Goal: Task Accomplishment & Management: Manage account settings

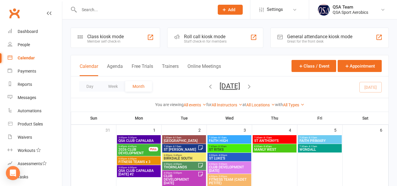
click at [136, 8] on input "text" at bounding box center [143, 10] width 133 height 8
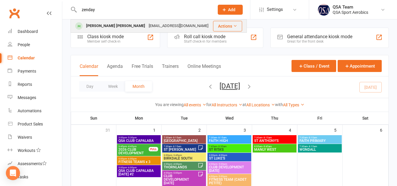
type input "zenday"
click at [147, 26] on div "[EMAIL_ADDRESS][DOMAIN_NAME]" at bounding box center [178, 26] width 63 height 9
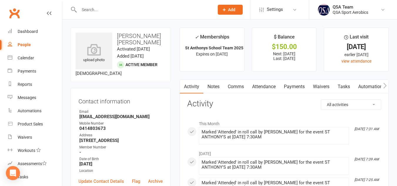
click at [297, 90] on link "Payments" at bounding box center [293, 87] width 29 height 14
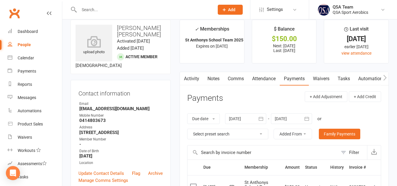
scroll to position [8, 0]
click at [261, 117] on icon "button" at bounding box center [260, 119] width 4 height 4
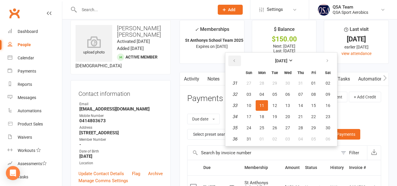
click at [236, 63] on button "button" at bounding box center [234, 60] width 13 height 11
click at [244, 88] on td "27" at bounding box center [249, 83] width 12 height 11
click at [249, 100] on table "[DATE] Sun Mon Tue Wed Thu Fri Sat 18 27 28 29 30 01 02 03 19 04 05 06 07 08 09…" at bounding box center [280, 99] width 109 height 91
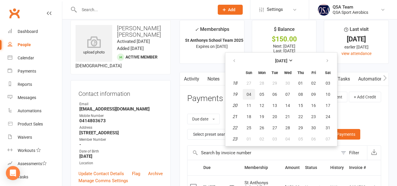
click at [252, 92] on button "04" at bounding box center [249, 94] width 12 height 11
type input "[DATE]"
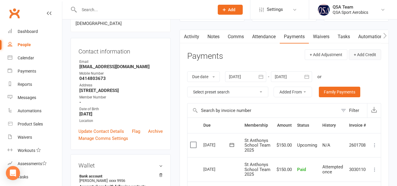
scroll to position [0, 0]
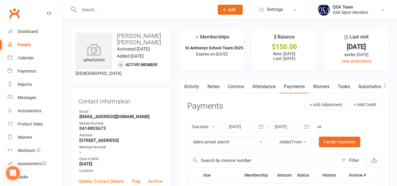
click at [146, 10] on input "text" at bounding box center [143, 10] width 133 height 8
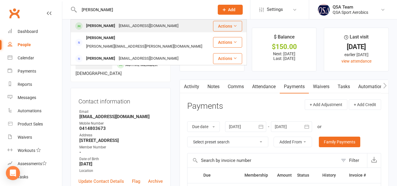
type input "[PERSON_NAME]"
click at [136, 28] on div "[EMAIL_ADDRESS][DOMAIN_NAME]" at bounding box center [148, 26] width 63 height 9
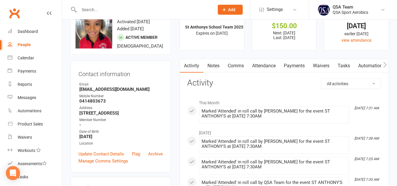
scroll to position [10, 0]
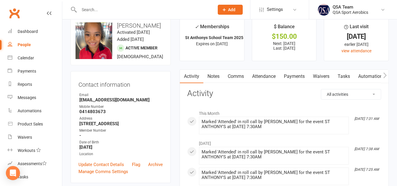
click at [296, 73] on link "Payments" at bounding box center [293, 77] width 29 height 14
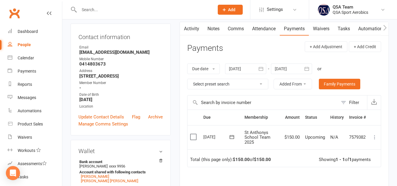
scroll to position [58, 0]
click at [265, 69] on button "button" at bounding box center [260, 68] width 11 height 11
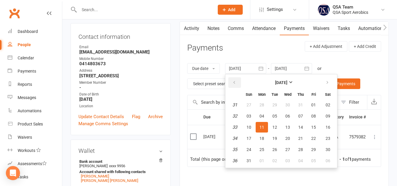
click at [237, 80] on button "button" at bounding box center [234, 82] width 13 height 11
click at [274, 130] on button "13" at bounding box center [274, 127] width 12 height 11
type input "[DATE]"
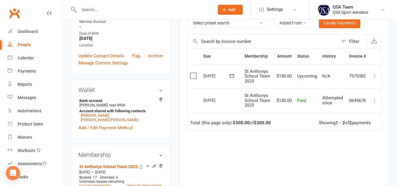
scroll to position [119, 0]
click at [172, 6] on input "text" at bounding box center [143, 10] width 133 height 8
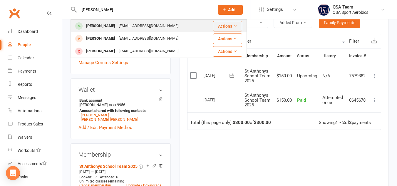
type input "[PERSON_NAME]"
click at [166, 26] on div "[PERSON_NAME] [EMAIL_ADDRESS][DOMAIN_NAME]" at bounding box center [138, 26] width 134 height 12
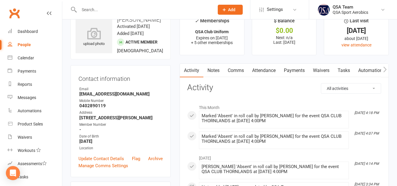
scroll to position [8, 0]
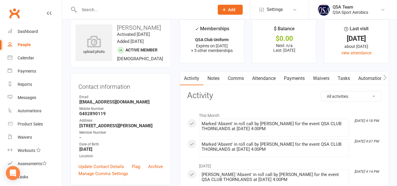
click at [210, 77] on link "Notes" at bounding box center [213, 79] width 20 height 14
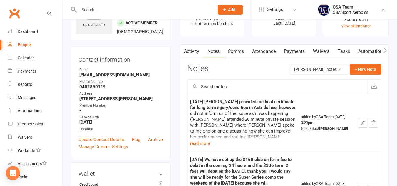
scroll to position [36, 0]
click at [205, 143] on button "read more" at bounding box center [200, 142] width 20 height 7
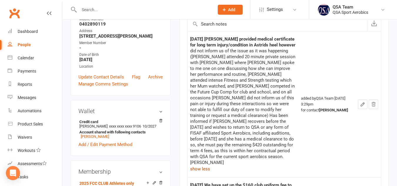
scroll to position [0, 0]
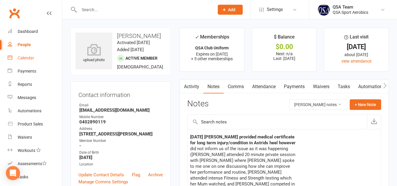
click at [24, 56] on div "Calendar" at bounding box center [26, 57] width 16 height 5
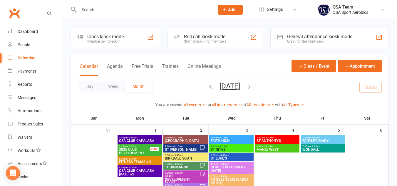
click at [113, 12] on input "text" at bounding box center [143, 10] width 133 height 8
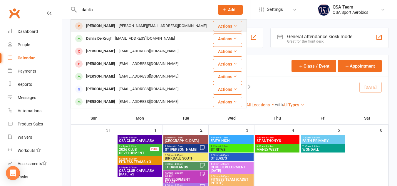
type input "dahlia"
click at [117, 29] on div "[PERSON_NAME][EMAIL_ADDRESS][DOMAIN_NAME]" at bounding box center [162, 26] width 91 height 9
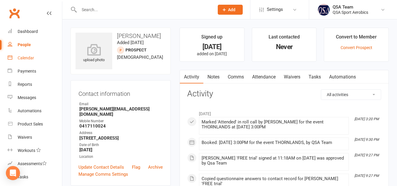
click at [30, 54] on link "Calendar" at bounding box center [35, 57] width 54 height 13
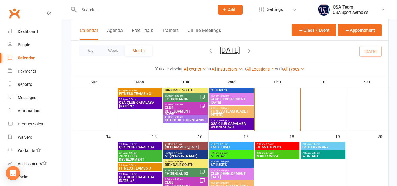
scroll to position [187, 0]
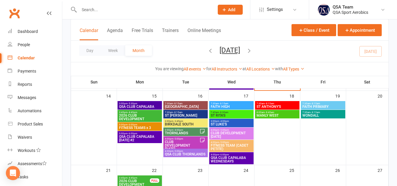
click at [172, 132] on span "THORNLANDS" at bounding box center [181, 133] width 35 height 4
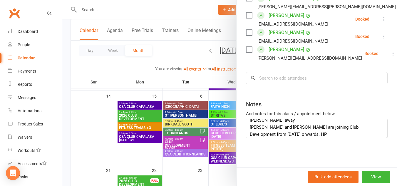
scroll to position [7, 0]
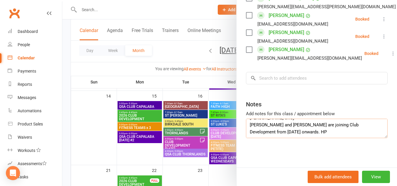
click at [311, 138] on textarea "[PERSON_NAME] away [PERSON_NAME] and [PERSON_NAME] are joining Club Development…" at bounding box center [317, 128] width 142 height 19
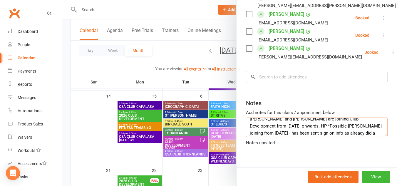
scroll to position [11, 0]
click at [287, 133] on textarea "[PERSON_NAME] away [PERSON_NAME] and [PERSON_NAME] are joining Club Development…" at bounding box center [317, 126] width 142 height 19
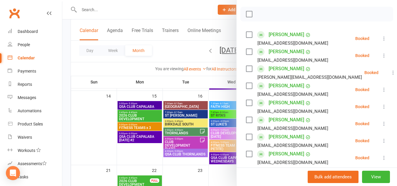
scroll to position [0, 0]
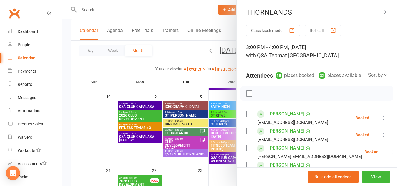
type textarea "[PERSON_NAME] away [PERSON_NAME] and [PERSON_NAME] are joining Club Development…"
click at [381, 13] on icon "button" at bounding box center [384, 12] width 6 height 4
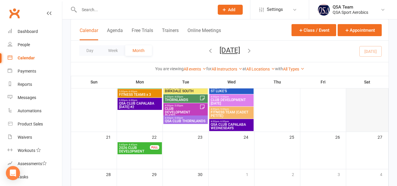
scroll to position [220, 0]
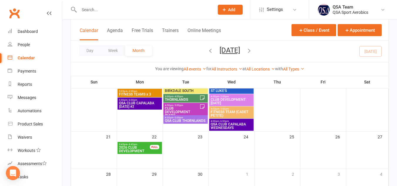
click at [129, 148] on span "2026 CLUB DEVELOPMENT" at bounding box center [134, 149] width 31 height 7
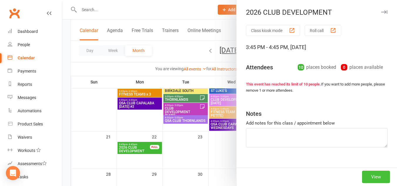
click at [368, 176] on button "View" at bounding box center [376, 177] width 28 height 12
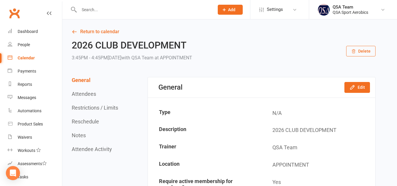
click at [364, 51] on button "Delete" at bounding box center [360, 51] width 29 height 11
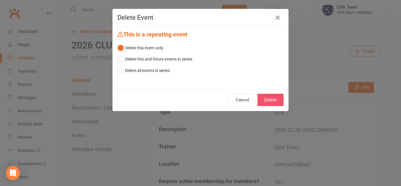
click at [266, 101] on button "Delete" at bounding box center [270, 100] width 26 height 12
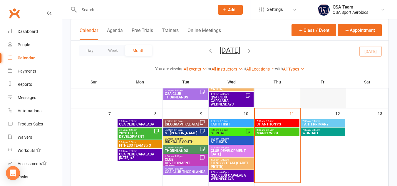
scroll to position [101, 0]
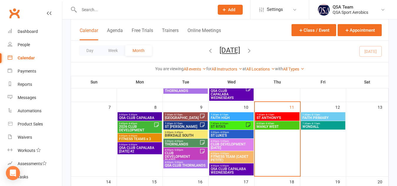
click at [217, 127] on span "ST RITA'S" at bounding box center [227, 127] width 35 height 4
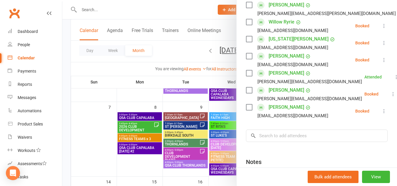
scroll to position [734, 0]
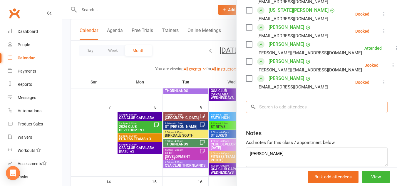
click at [315, 112] on input "search" at bounding box center [317, 107] width 142 height 12
type input "aria b"
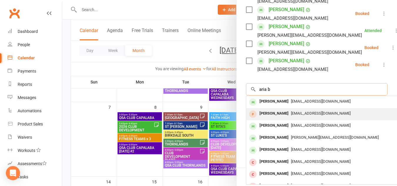
scroll to position [751, 0]
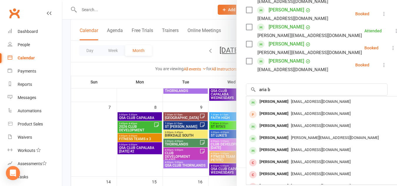
click at [130, 10] on div at bounding box center [229, 93] width 334 height 186
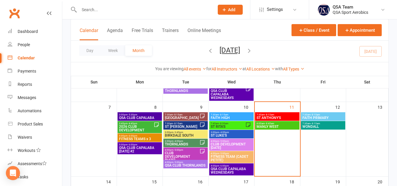
click at [105, 8] on input "text" at bounding box center [143, 10] width 133 height 8
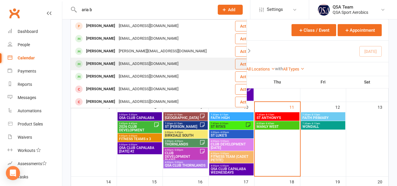
type input "aria b"
click at [150, 60] on div "[EMAIL_ADDRESS][DOMAIN_NAME]" at bounding box center [148, 64] width 63 height 9
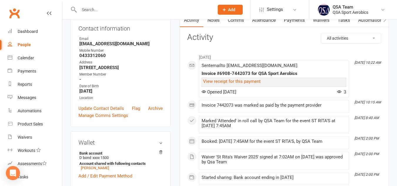
scroll to position [66, 0]
click at [236, 82] on link "View receipt for this payment" at bounding box center [232, 81] width 58 height 5
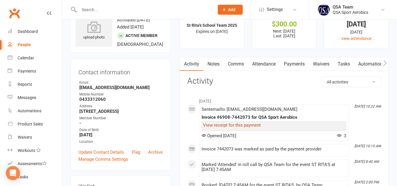
scroll to position [22, 0]
click at [291, 63] on link "Payments" at bounding box center [293, 65] width 29 height 14
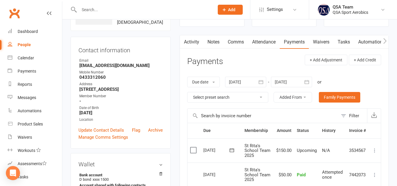
scroll to position [44, 0]
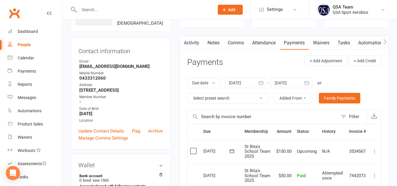
click at [307, 82] on icon "button" at bounding box center [306, 83] width 4 height 4
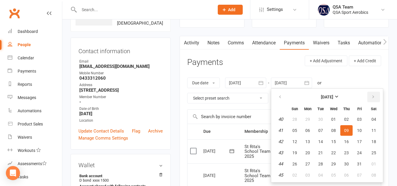
click at [373, 97] on icon "button" at bounding box center [373, 97] width 4 height 5
click at [365, 129] on button "09" at bounding box center [359, 130] width 12 height 11
type input "[DATE]"
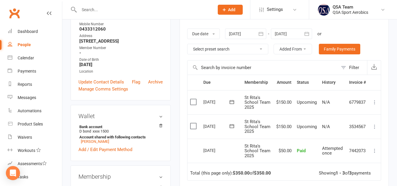
scroll to position [93, 0]
click at [192, 102] on label at bounding box center [194, 102] width 8 height 6
click at [192, 99] on input "checkbox" at bounding box center [192, 99] width 4 height 0
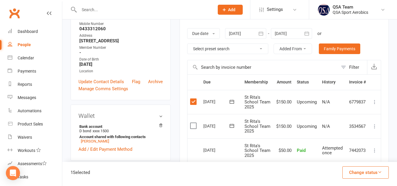
click at [375, 104] on icon at bounding box center [374, 102] width 6 height 6
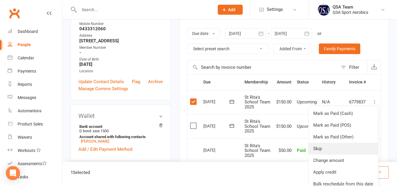
click at [317, 148] on link "Skip" at bounding box center [342, 149] width 69 height 12
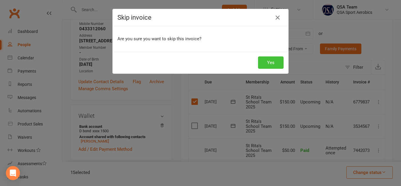
click at [269, 65] on button "Yes" at bounding box center [271, 62] width 26 height 12
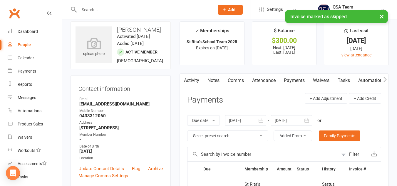
scroll to position [0, 0]
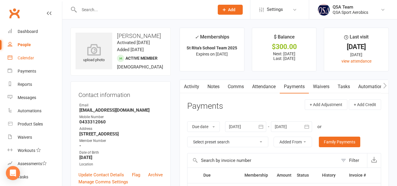
click at [24, 60] on div "Calendar" at bounding box center [26, 57] width 16 height 5
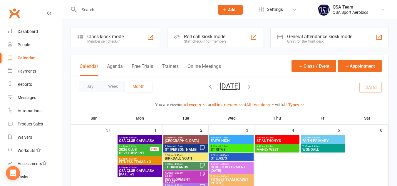
click at [207, 85] on icon "button" at bounding box center [210, 86] width 6 height 6
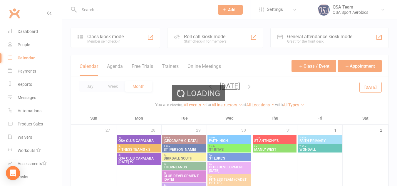
scroll to position [246, 0]
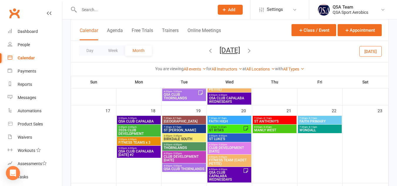
click at [223, 128] on span "ST RITA'S" at bounding box center [225, 130] width 34 height 4
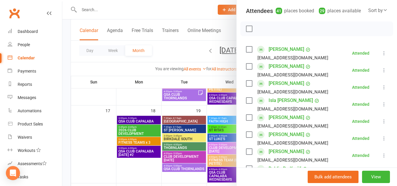
scroll to position [0, 0]
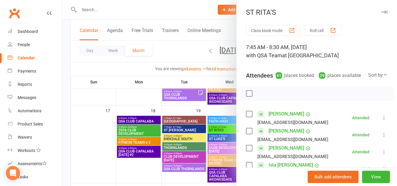
click at [380, 14] on button "button" at bounding box center [383, 12] width 7 height 7
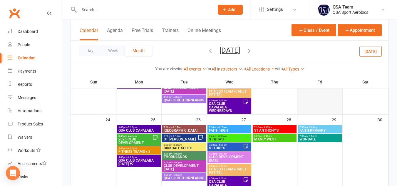
scroll to position [329, 0]
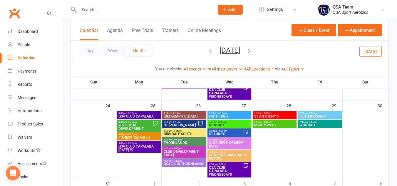
click at [216, 123] on span "ST RITA'S" at bounding box center [228, 125] width 41 height 4
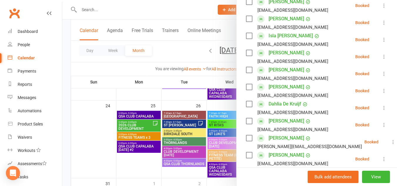
scroll to position [0, 0]
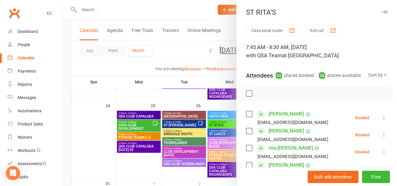
click at [381, 14] on icon "button" at bounding box center [384, 12] width 6 height 4
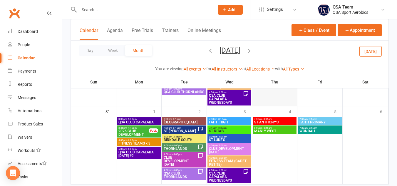
scroll to position [416, 0]
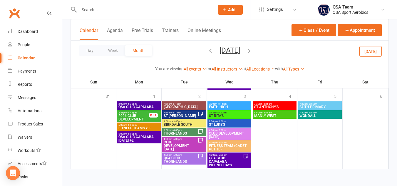
click at [224, 115] on span "ST RITA'S" at bounding box center [228, 116] width 41 height 4
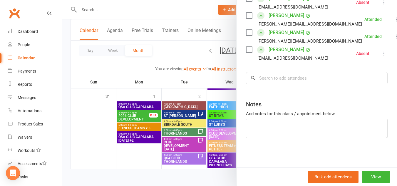
scroll to position [739, 0]
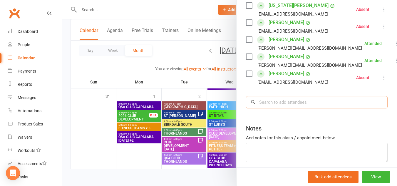
click at [292, 108] on input "search" at bounding box center [317, 102] width 142 height 12
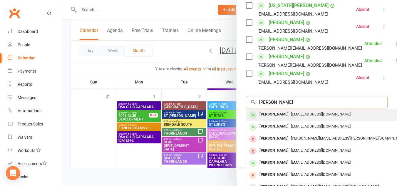
type input "[PERSON_NAME]"
click at [292, 116] on span "[EMAIL_ADDRESS][DOMAIN_NAME]" at bounding box center [321, 114] width 60 height 4
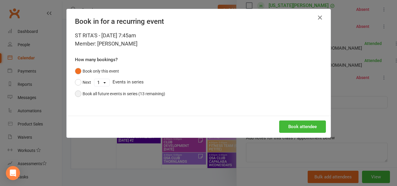
click at [78, 93] on button "Book all future events in series (13 remaining)" at bounding box center [120, 93] width 90 height 11
click at [302, 127] on button "Book attendee" at bounding box center [302, 126] width 47 height 12
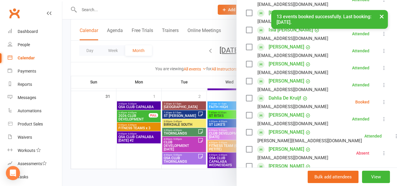
scroll to position [0, 0]
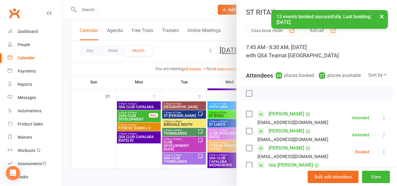
click at [380, 19] on button "×" at bounding box center [381, 16] width 11 height 13
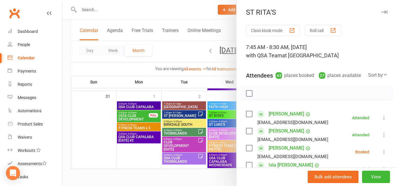
click at [381, 13] on icon "button" at bounding box center [384, 12] width 6 height 4
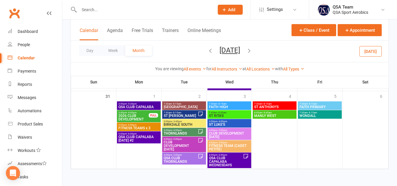
click at [260, 50] on div at bounding box center [229, 93] width 334 height 186
click at [252, 50] on icon "button" at bounding box center [249, 50] width 6 height 6
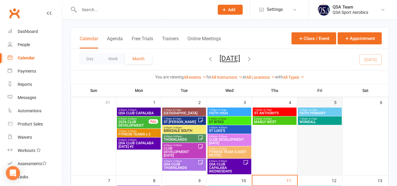
scroll to position [93, 0]
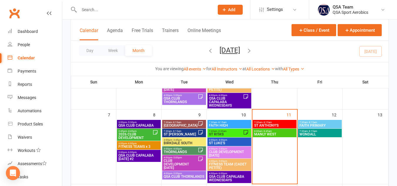
click at [222, 133] on span "ST RITA'S" at bounding box center [225, 134] width 34 height 4
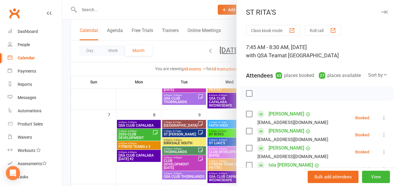
scroll to position [787, 0]
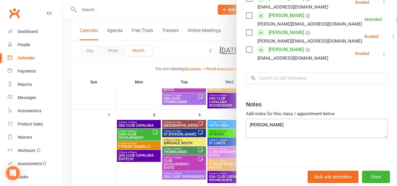
drag, startPoint x: 288, startPoint y: 119, endPoint x: 288, endPoint y: 122, distance: 3.5
click at [288, 122] on textarea "[PERSON_NAME]" at bounding box center [317, 128] width 142 height 19
click at [270, 124] on textarea "[PERSON_NAME] (added to roll. HP)" at bounding box center [317, 128] width 142 height 19
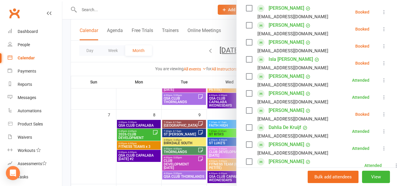
scroll to position [0, 0]
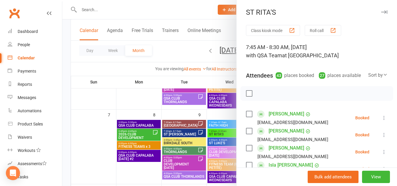
type textarea "[PERSON_NAME] (11/9 added to roll. HP)"
click at [381, 12] on icon "button" at bounding box center [384, 12] width 6 height 4
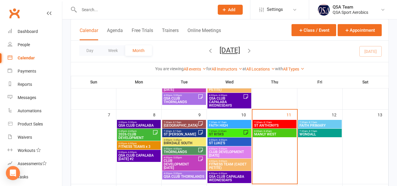
click at [237, 141] on span "ST LUKE'S" at bounding box center [228, 143] width 41 height 4
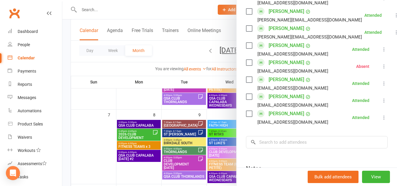
scroll to position [566, 0]
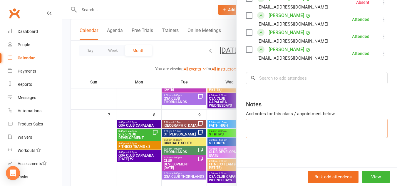
click at [319, 126] on textarea at bounding box center [317, 128] width 142 height 19
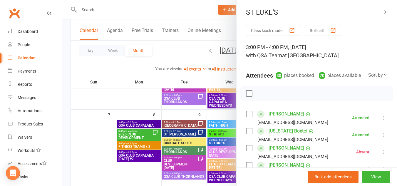
scroll to position [0, 0]
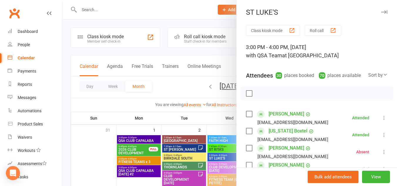
type textarea "COACHES - [PERSON_NAME]"
click at [381, 14] on icon "button" at bounding box center [384, 12] width 6 height 4
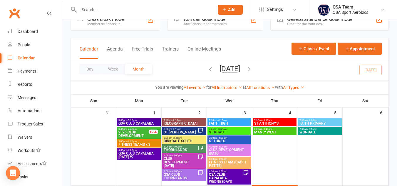
scroll to position [31, 0]
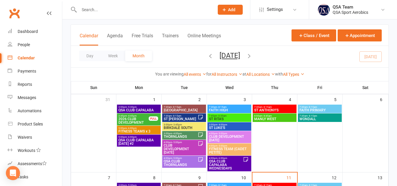
click at [183, 136] on span "THORNLANDS" at bounding box center [180, 137] width 34 height 4
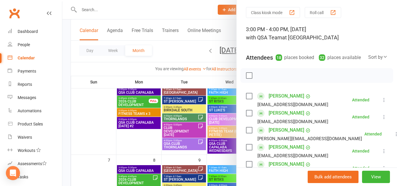
scroll to position [0, 0]
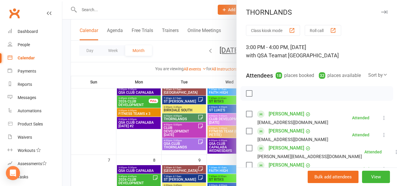
click at [381, 13] on icon "button" at bounding box center [384, 12] width 6 height 4
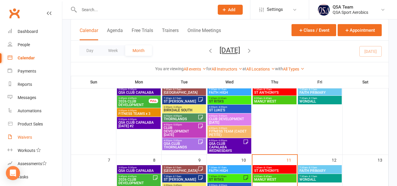
click at [14, 140] on link "Waivers" at bounding box center [35, 137] width 54 height 13
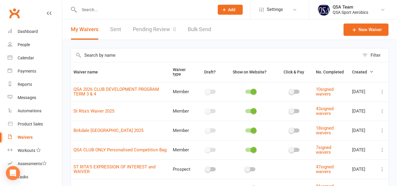
click at [154, 29] on link "Pending Review 0" at bounding box center [154, 29] width 43 height 20
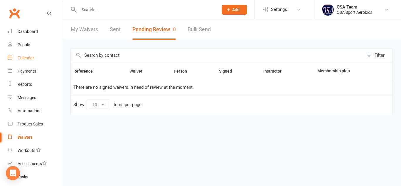
click at [28, 57] on div "Calendar" at bounding box center [26, 57] width 16 height 5
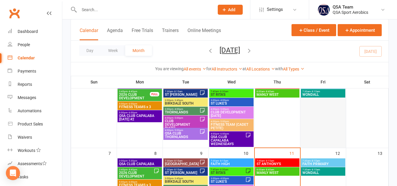
scroll to position [106, 0]
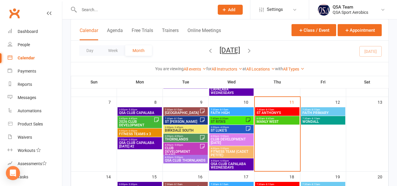
click at [182, 138] on span "THORNLANDS" at bounding box center [181, 139] width 35 height 4
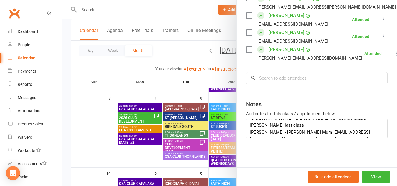
scroll to position [0, 0]
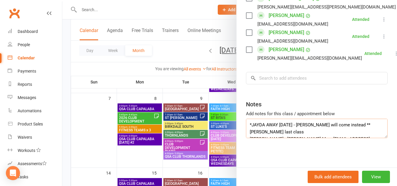
click at [246, 125] on textarea "*JAYDA AWAY [DATE] - [PERSON_NAME] will come instead **[PERSON_NAME] last class…" at bounding box center [317, 128] width 142 height 19
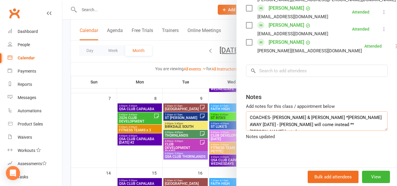
click at [266, 123] on textarea "COACHES- [PERSON_NAME] & [PERSON_NAME] *[PERSON_NAME] AWAY [DATE] - [PERSON_NAM…" at bounding box center [317, 120] width 142 height 19
type textarea "COACHES - [PERSON_NAME] & [PERSON_NAME] *[PERSON_NAME] AWAY [DATE] - [PERSON_NA…"
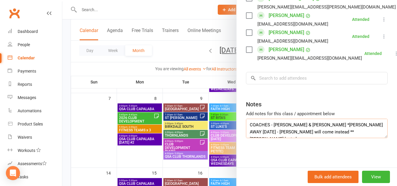
drag, startPoint x: 297, startPoint y: 126, endPoint x: 245, endPoint y: 124, distance: 51.1
click at [246, 124] on textarea "COACHES - [PERSON_NAME] & [PERSON_NAME] *[PERSON_NAME] AWAY [DATE] - [PERSON_NA…" at bounding box center [317, 128] width 142 height 19
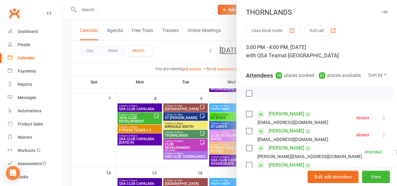
click at [381, 14] on icon "button" at bounding box center [384, 12] width 6 height 4
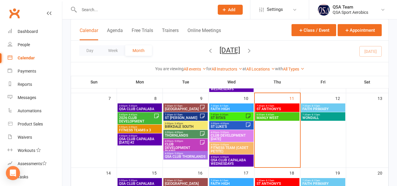
click at [185, 144] on span "CLUB DEVELOPMENT [DATE]" at bounding box center [181, 147] width 35 height 11
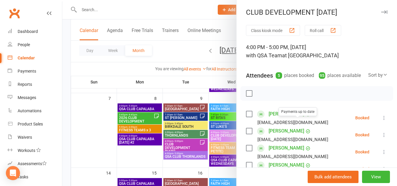
scroll to position [33, 0]
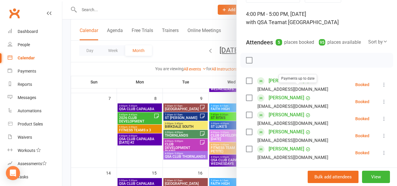
click at [248, 84] on label at bounding box center [249, 81] width 6 height 6
click at [381, 87] on icon at bounding box center [384, 85] width 6 height 6
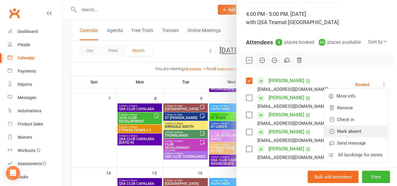
click at [347, 137] on link "Mark absent" at bounding box center [355, 131] width 63 height 12
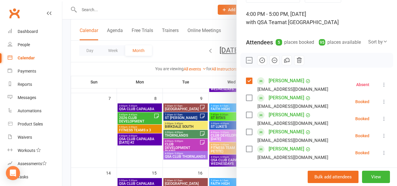
click at [247, 101] on label at bounding box center [249, 98] width 6 height 6
click at [381, 105] on icon at bounding box center [384, 102] width 6 height 6
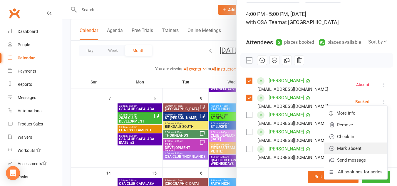
click at [341, 154] on link "Mark absent" at bounding box center [355, 148] width 63 height 12
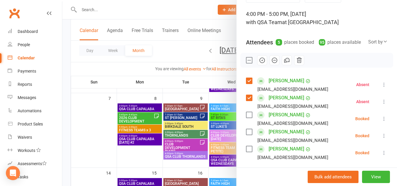
click at [247, 63] on label at bounding box center [249, 60] width 6 height 6
click at [248, 84] on label at bounding box center [249, 81] width 6 height 6
click at [249, 101] on label at bounding box center [249, 98] width 6 height 6
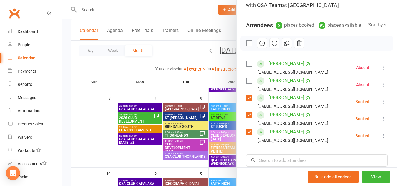
scroll to position [46, 0]
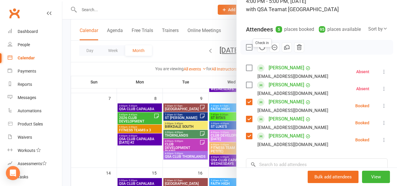
click at [262, 48] on icon "button" at bounding box center [262, 47] width 1 height 1
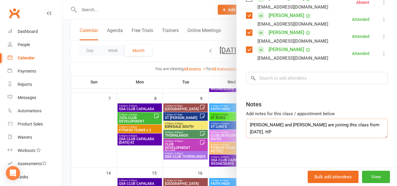
drag, startPoint x: 363, startPoint y: 125, endPoint x: 247, endPoint y: 127, distance: 116.0
click at [247, 127] on textarea "[PERSON_NAME] and [PERSON_NAME] are joining this class from [DATE]. HP" at bounding box center [317, 128] width 142 height 19
paste textarea "COACHES - [PERSON_NAME] & [PERSON_NAME]"
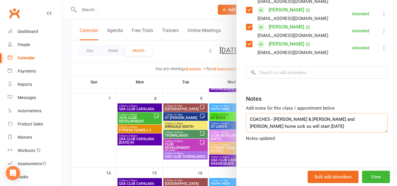
scroll to position [0, 0]
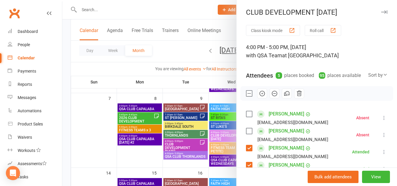
type textarea "COACHES - [PERSON_NAME] & [PERSON_NAME] and [PERSON_NAME] home sick so will sta…"
click at [381, 11] on icon "button" at bounding box center [384, 12] width 6 height 4
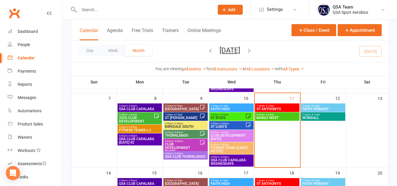
click at [190, 155] on span "QSA CLUB THORNLANDS" at bounding box center [185, 157] width 42 height 4
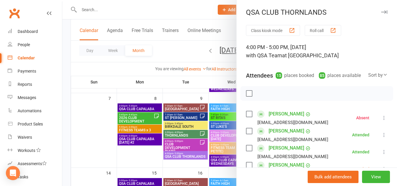
scroll to position [102, 0]
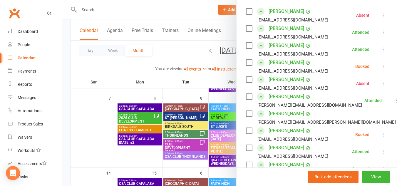
drag, startPoint x: 248, startPoint y: 70, endPoint x: 374, endPoint y: 73, distance: 126.3
click at [248, 65] on label at bounding box center [249, 63] width 6 height 6
click at [381, 69] on icon at bounding box center [384, 66] width 6 height 6
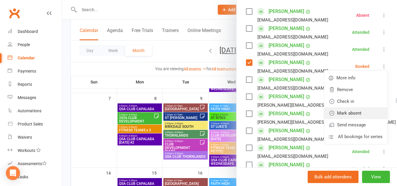
click at [345, 119] on link "Mark absent" at bounding box center [355, 113] width 63 height 12
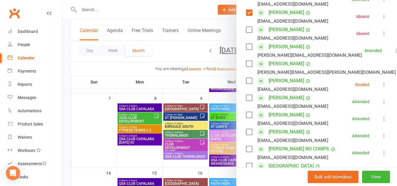
scroll to position [153, 0]
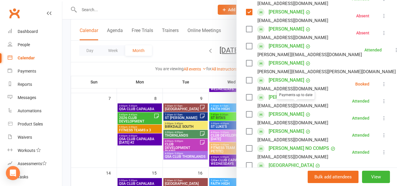
click at [246, 83] on label at bounding box center [249, 80] width 6 height 6
click at [381, 87] on icon at bounding box center [384, 84] width 6 height 6
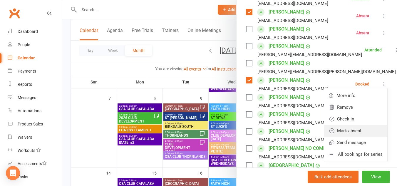
click at [343, 137] on link "Mark absent" at bounding box center [355, 131] width 63 height 12
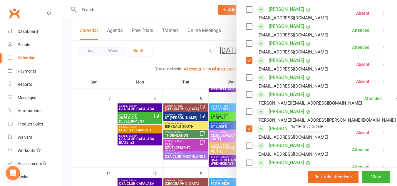
scroll to position [0, 0]
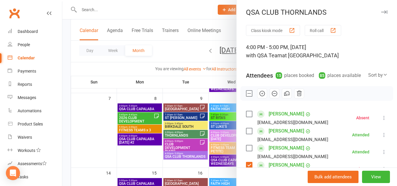
click at [381, 12] on icon "button" at bounding box center [384, 12] width 6 height 4
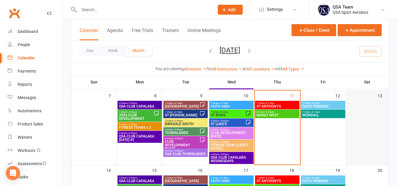
scroll to position [113, 0]
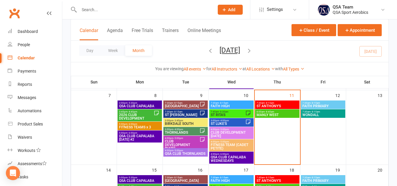
click at [179, 106] on span "[GEOGRAPHIC_DATA]" at bounding box center [181, 106] width 35 height 4
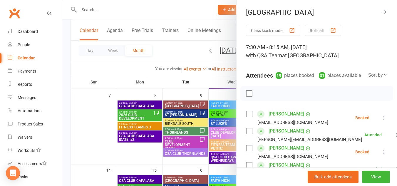
click at [381, 12] on icon "button" at bounding box center [384, 12] width 6 height 4
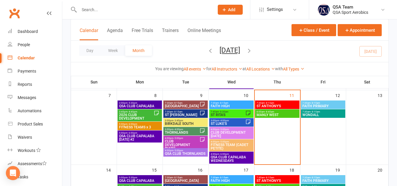
click at [180, 123] on span "BIRKDALE SOUTH" at bounding box center [185, 124] width 42 height 4
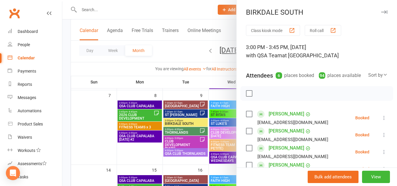
scroll to position [157, 0]
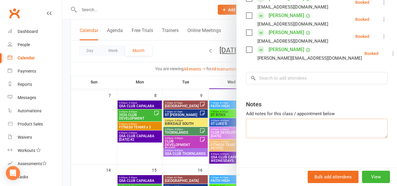
click at [273, 127] on textarea at bounding box center [317, 128] width 142 height 19
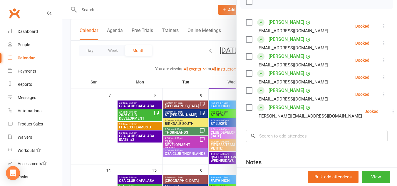
scroll to position [0, 0]
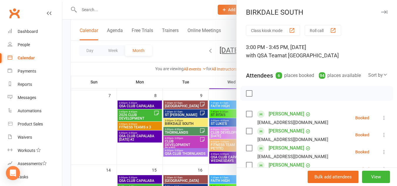
type textarea "COACH [PERSON_NAME]"
click at [381, 13] on icon "button" at bounding box center [384, 12] width 6 height 4
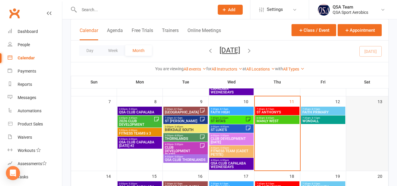
scroll to position [105, 0]
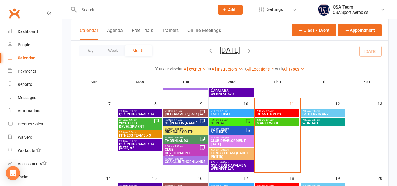
click at [142, 121] on span "2026 CLUB DEVELOPMENT" at bounding box center [136, 124] width 35 height 7
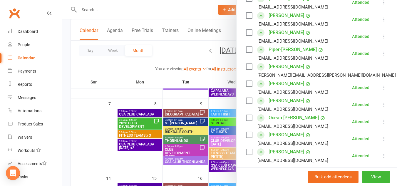
scroll to position [195, 0]
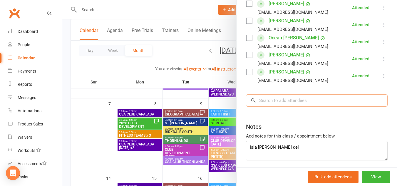
click at [296, 107] on input "search" at bounding box center [317, 100] width 142 height 12
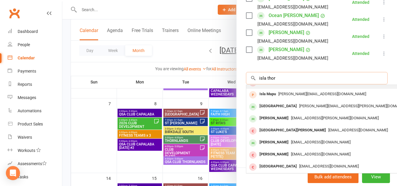
scroll to position [230, 0]
type input "i"
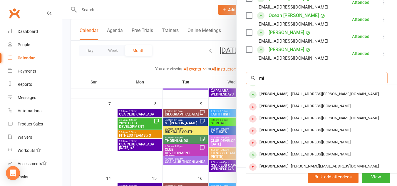
type input "m"
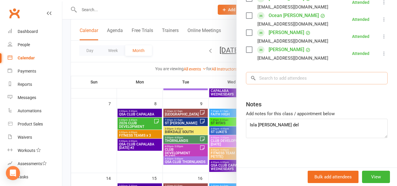
scroll to position [225, 0]
drag, startPoint x: 271, startPoint y: 131, endPoint x: 246, endPoint y: 125, distance: 25.6
click at [246, 125] on textarea "Isla [PERSON_NAME] del" at bounding box center [317, 128] width 142 height 19
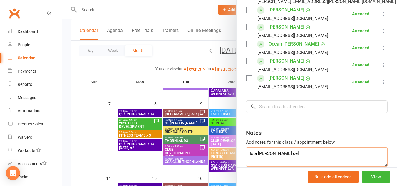
scroll to position [218, 0]
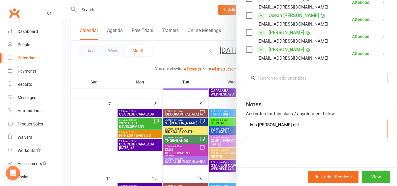
click at [289, 138] on textarea "Isla [PERSON_NAME] del" at bounding box center [317, 128] width 142 height 19
click at [324, 138] on textarea "[PERSON_NAME] del *11/9 Have msg'd [PERSON_NAME] about these 2. HP" at bounding box center [317, 128] width 142 height 19
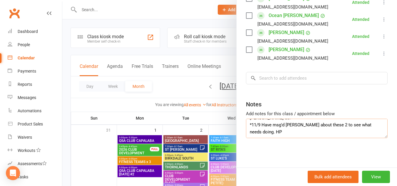
scroll to position [0, 0]
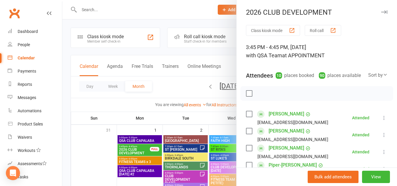
type textarea "[PERSON_NAME] del *11/9 Have msg'd [PERSON_NAME] about these 2 to see what need…"
click at [381, 11] on icon "button" at bounding box center [384, 12] width 6 height 4
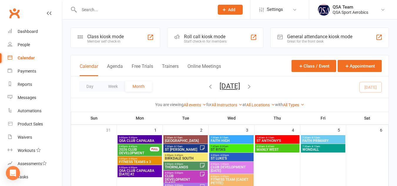
click at [207, 86] on icon "button" at bounding box center [210, 86] width 6 height 6
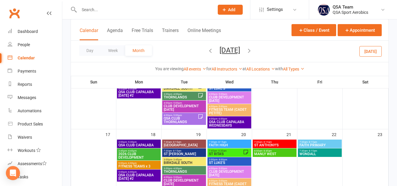
scroll to position [251, 0]
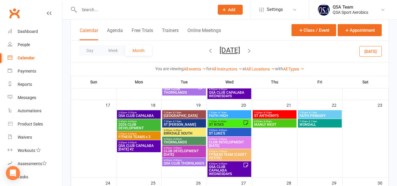
click at [142, 125] on span "2026 CLUB DEVELOPMENT" at bounding box center [138, 126] width 41 height 7
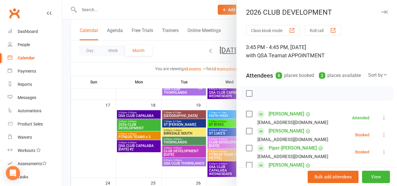
scroll to position [191, 0]
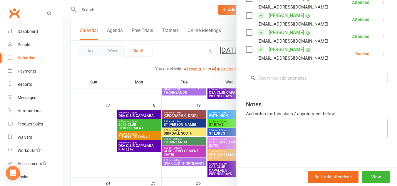
click at [289, 125] on textarea at bounding box center [317, 128] width 142 height 19
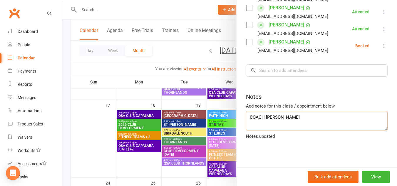
type textarea "COACH [US_STATE]"
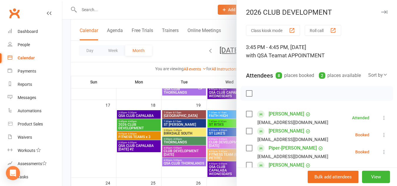
click at [381, 11] on icon "button" at bounding box center [384, 12] width 6 height 4
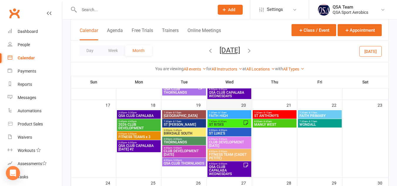
scroll to position [299, 0]
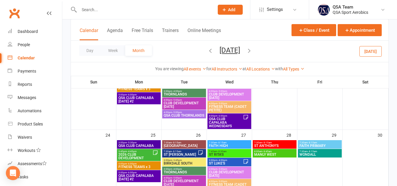
click at [139, 154] on span "2026 CLUB DEVELOPMENT" at bounding box center [135, 156] width 34 height 7
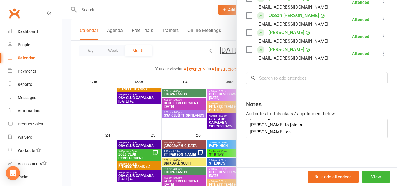
scroll to position [21, 0]
click at [320, 133] on textarea "Ocean [PERSON_NAME] - sister- little sister scared so I asked [PERSON_NAME] to …" at bounding box center [317, 128] width 142 height 19
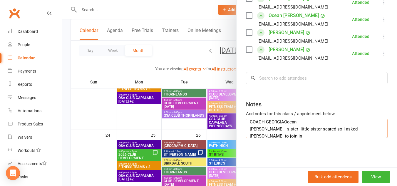
type textarea "COACH [US_STATE][PERSON_NAME] [PERSON_NAME] - sister- little sister scared so I…"
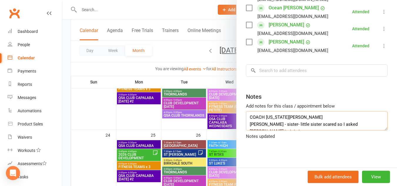
scroll to position [0, 0]
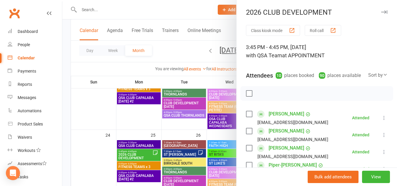
click at [381, 12] on icon "button" at bounding box center [384, 12] width 6 height 4
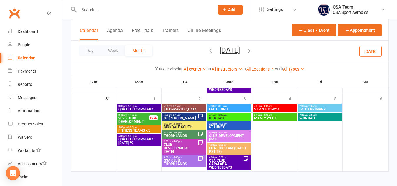
scroll to position [414, 0]
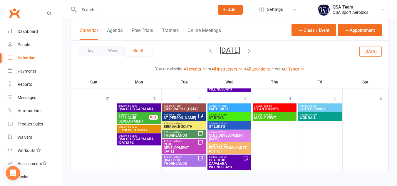
click at [134, 115] on span "- 4:45pm" at bounding box center [132, 114] width 10 height 3
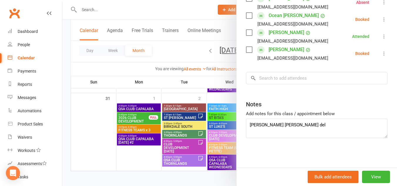
scroll to position [0, 0]
click at [246, 125] on textarea "[PERSON_NAME] [PERSON_NAME] del" at bounding box center [317, 128] width 142 height 19
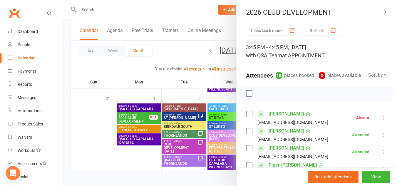
type textarea "COACH [US_STATE], [PERSON_NAME] & [PERSON_NAME] [PERSON_NAME] [PERSON_NAME] del"
click at [381, 12] on icon "button" at bounding box center [384, 12] width 6 height 4
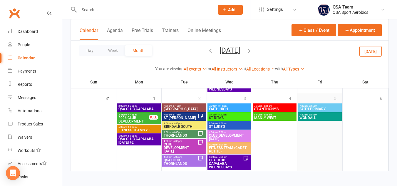
scroll to position [416, 0]
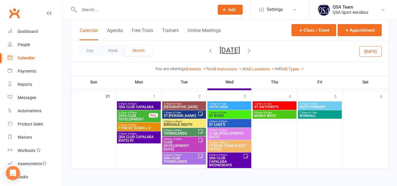
click at [184, 113] on span "7:30am - 8:15am" at bounding box center [180, 112] width 34 height 3
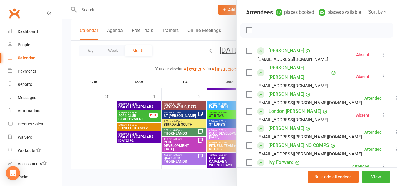
scroll to position [0, 0]
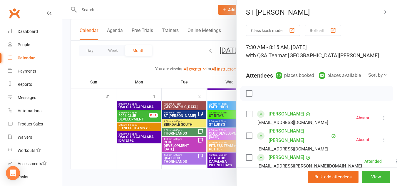
click at [381, 11] on icon "button" at bounding box center [384, 12] width 6 height 4
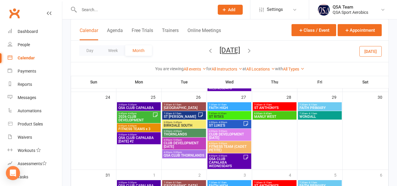
scroll to position [337, 0]
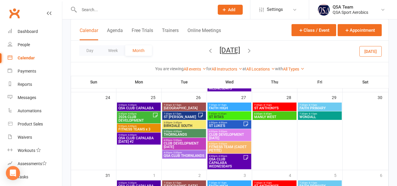
click at [185, 118] on span "ST [PERSON_NAME]" at bounding box center [180, 117] width 34 height 4
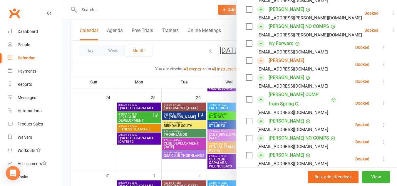
scroll to position [156, 0]
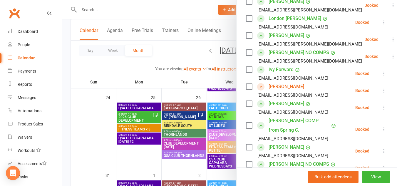
drag, startPoint x: 300, startPoint y: 85, endPoint x: 265, endPoint y: 83, distance: 35.0
click at [265, 83] on div "[PERSON_NAME] [PERSON_NAME][EMAIL_ADDRESS][DOMAIN_NAME]" at bounding box center [288, 90] width 85 height 17
copy link "[PERSON_NAME]"
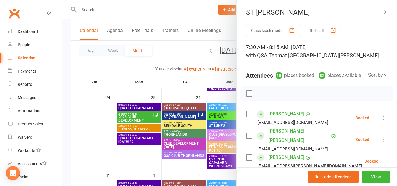
scroll to position [380, 0]
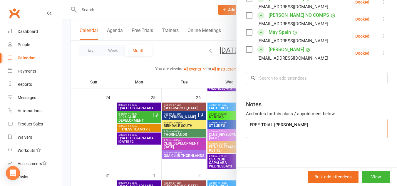
click at [248, 125] on textarea "FREE TRIAL [PERSON_NAME]" at bounding box center [317, 128] width 142 height 19
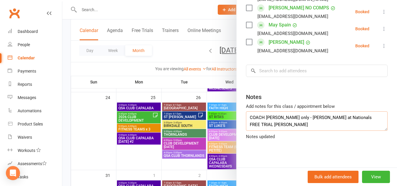
scroll to position [286, 0]
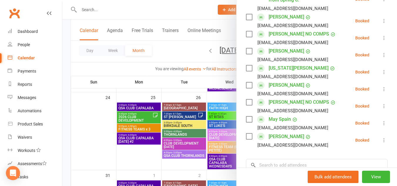
type textarea "COACH [PERSON_NAME] only - [PERSON_NAME] at Nationals FREE TRIAL [PERSON_NAME]"
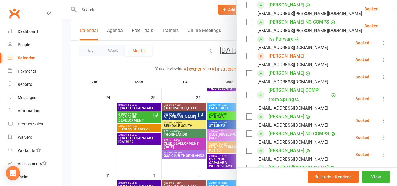
scroll to position [0, 0]
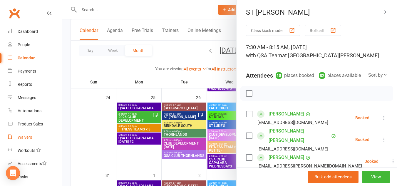
click at [30, 140] on link "Waivers" at bounding box center [35, 137] width 54 height 13
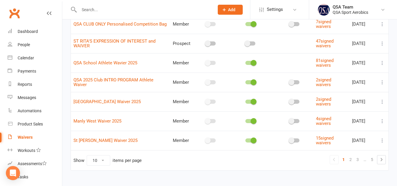
scroll to position [135, 0]
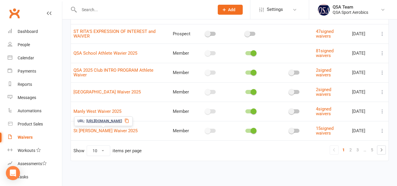
click at [118, 120] on span "[URL][DOMAIN_NAME]" at bounding box center [104, 121] width 36 height 6
click at [350, 149] on link "2" at bounding box center [350, 150] width 7 height 8
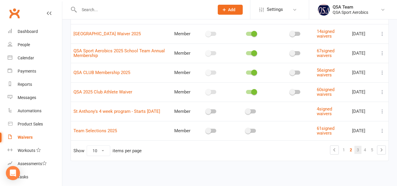
click at [355, 150] on link "3" at bounding box center [357, 150] width 7 height 8
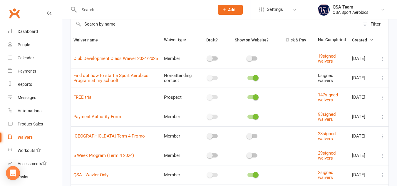
scroll to position [31, 0]
click at [84, 87] on span "[URL][DOMAIN_NAME]" at bounding box center [84, 88] width 36 height 6
